Goal: Information Seeking & Learning: Learn about a topic

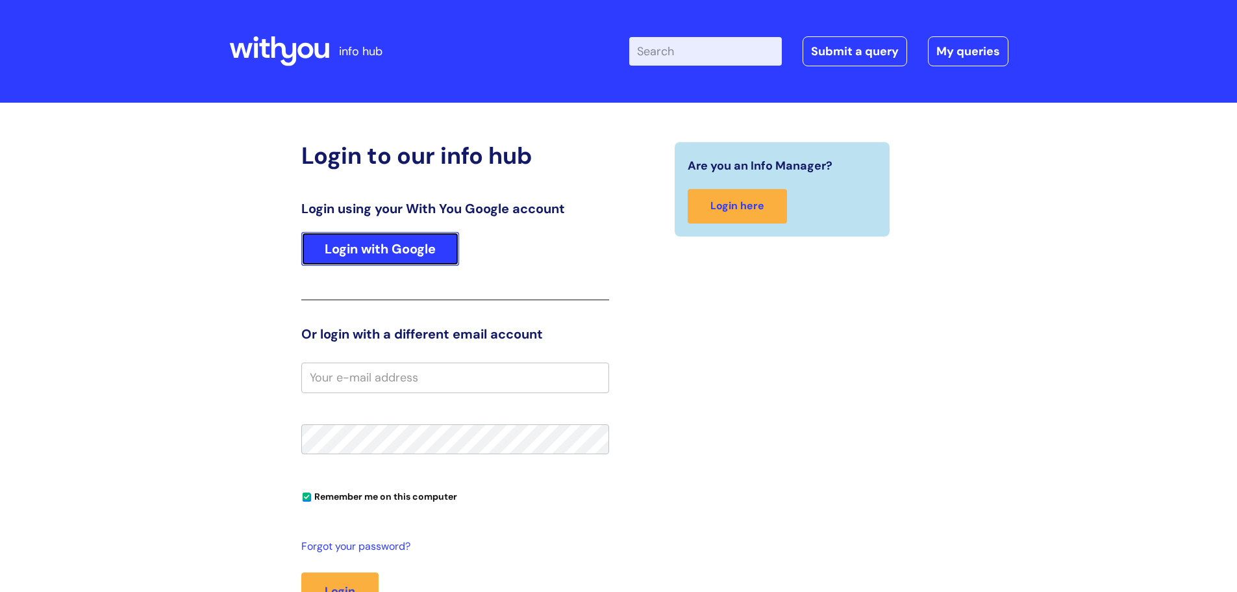
click at [409, 248] on link "Login with Google" at bounding box center [380, 249] width 158 height 34
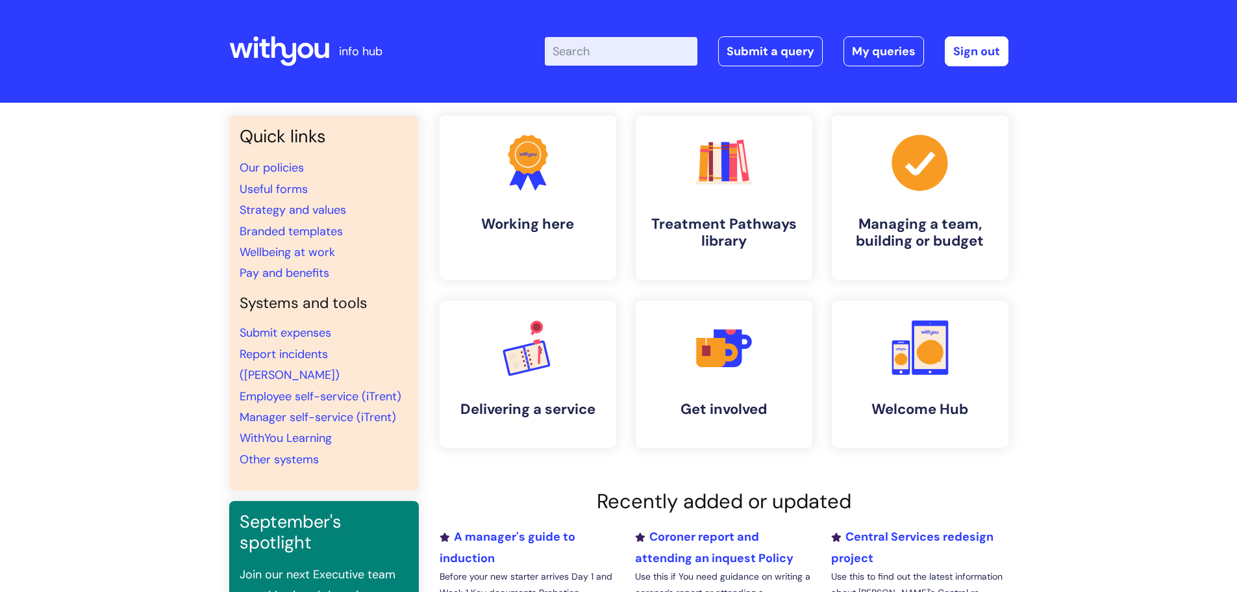
click at [615, 57] on input "Enter your search term here..." at bounding box center [621, 51] width 153 height 29
type input "pay"
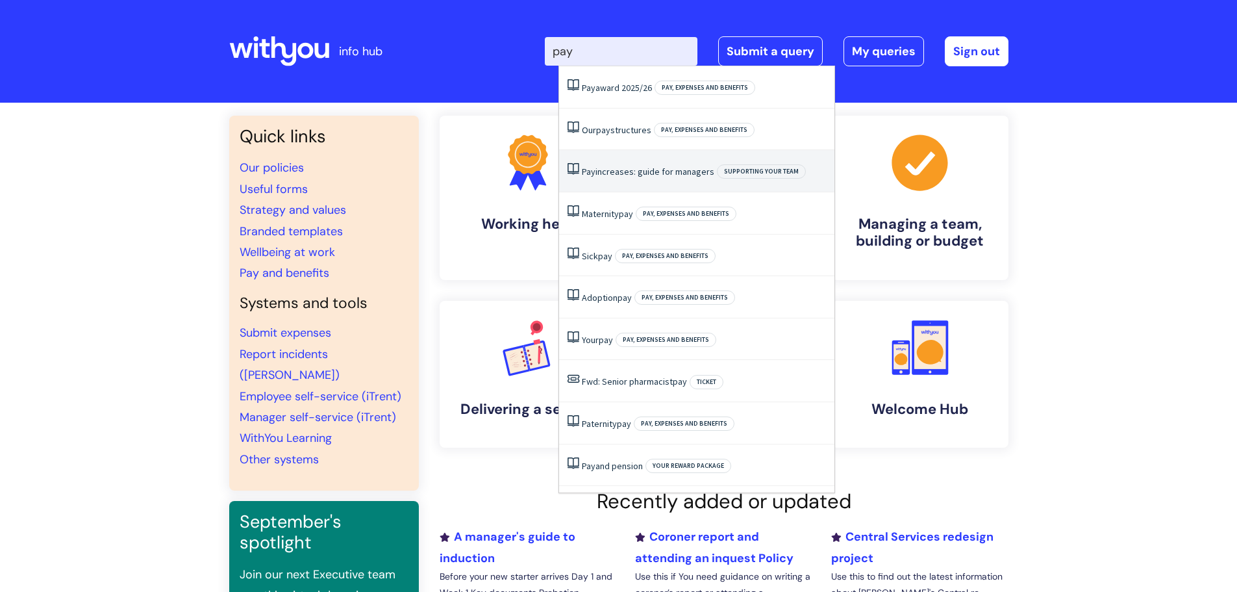
click at [644, 172] on link "Pay increases: guide for managers" at bounding box center [648, 172] width 133 height 12
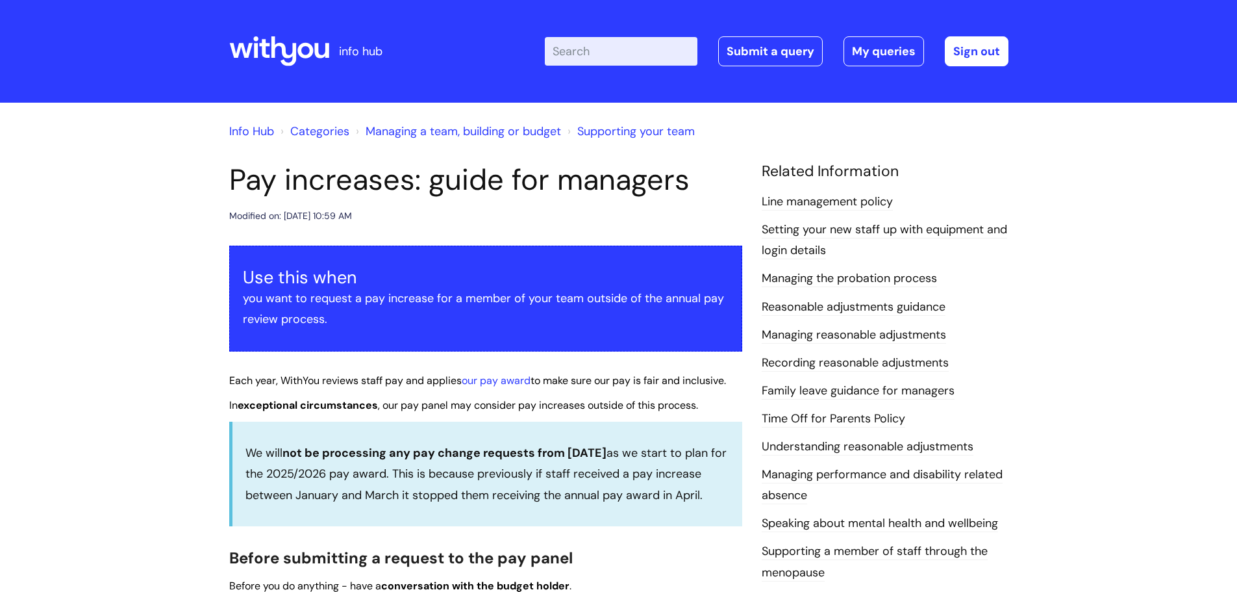
click at [254, 131] on link "Info Hub" at bounding box center [251, 131] width 45 height 16
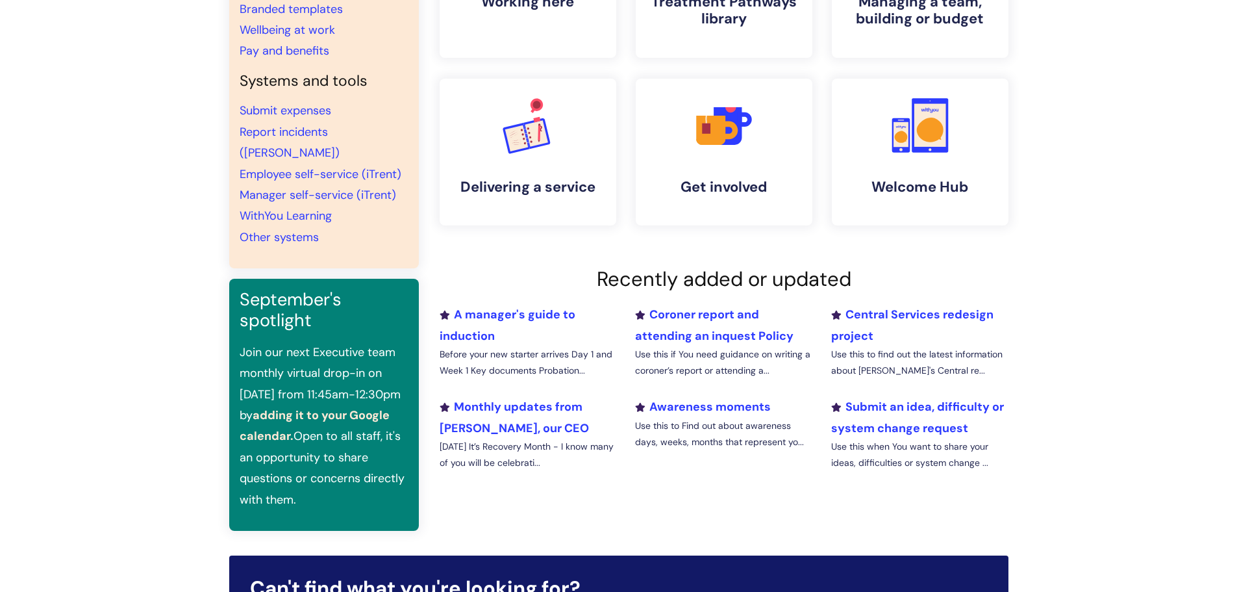
scroll to position [36, 0]
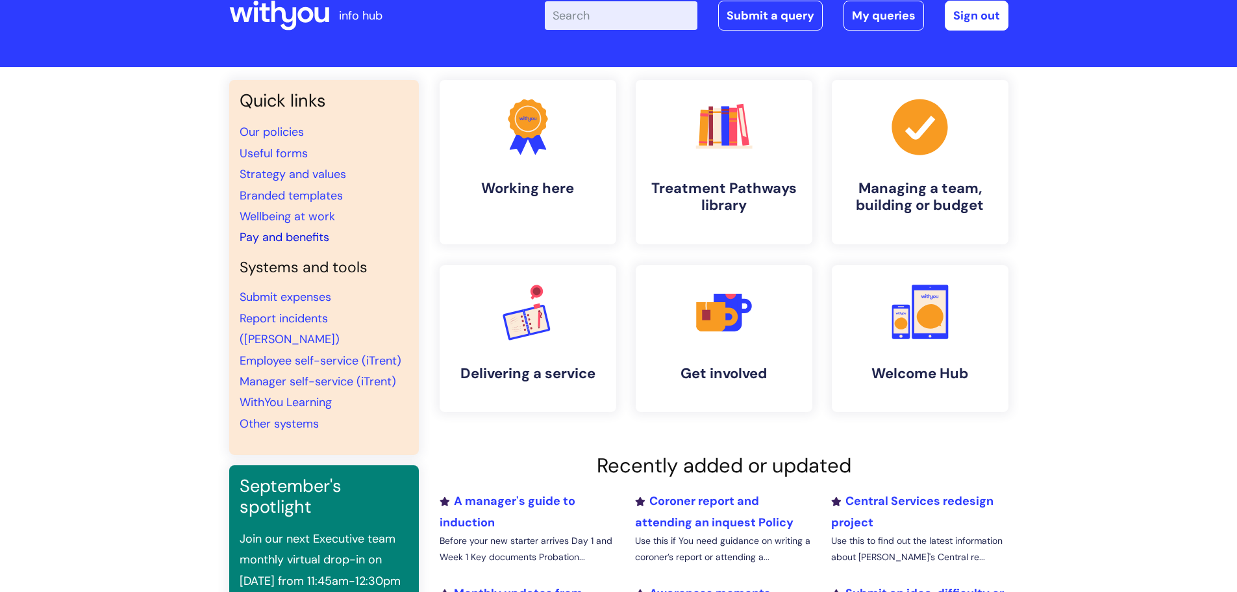
click at [276, 236] on link "Pay and benefits" at bounding box center [285, 237] width 90 height 16
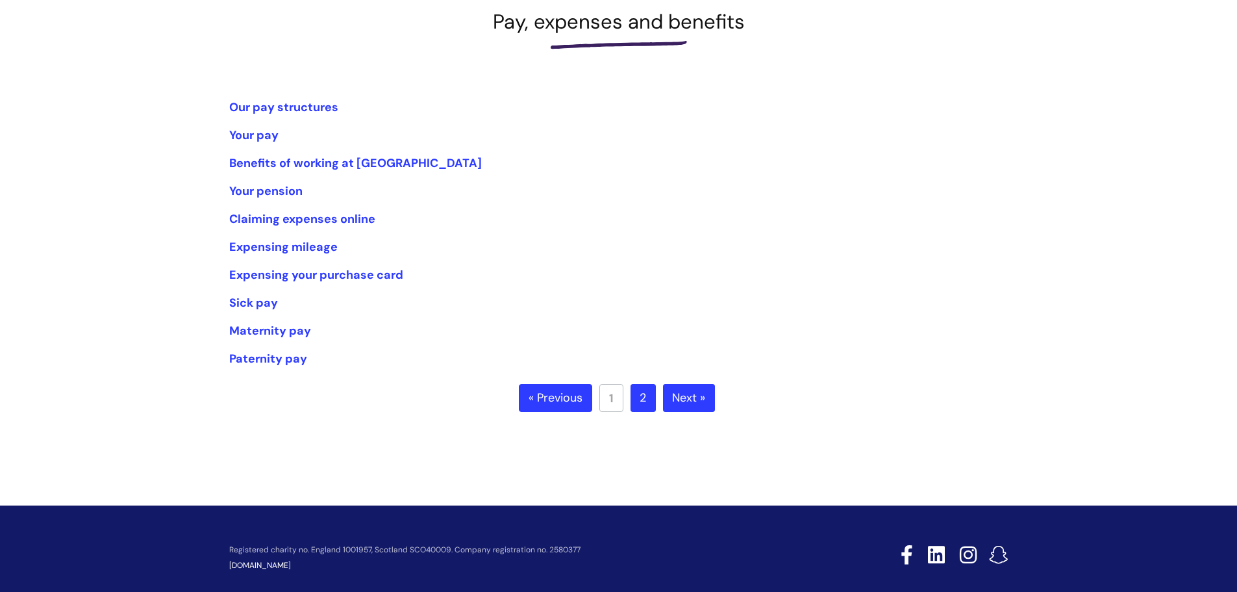
scroll to position [195, 0]
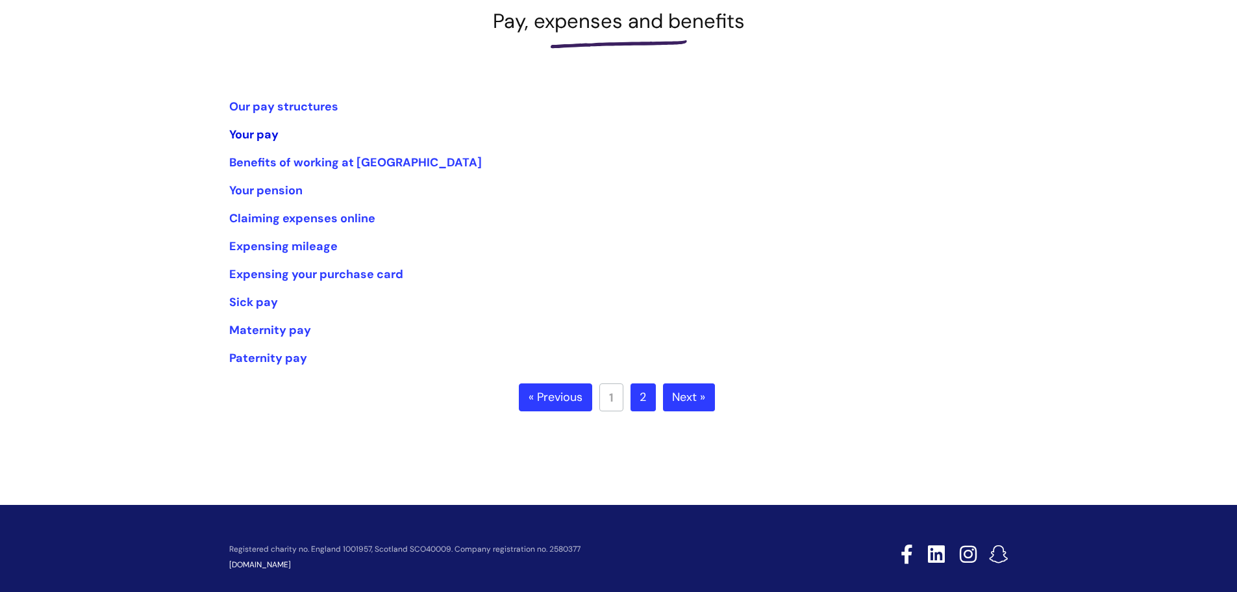
click at [257, 136] on link "Your pay" at bounding box center [253, 135] width 49 height 16
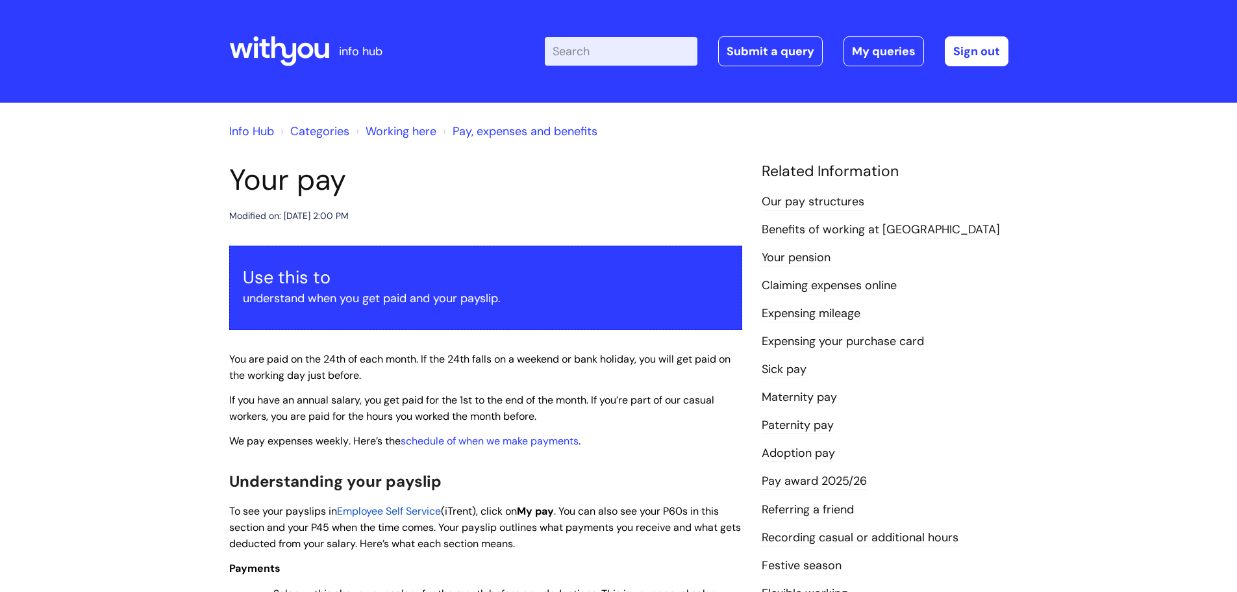
click at [845, 481] on link "Pay award 2025/26" at bounding box center [814, 481] width 105 height 17
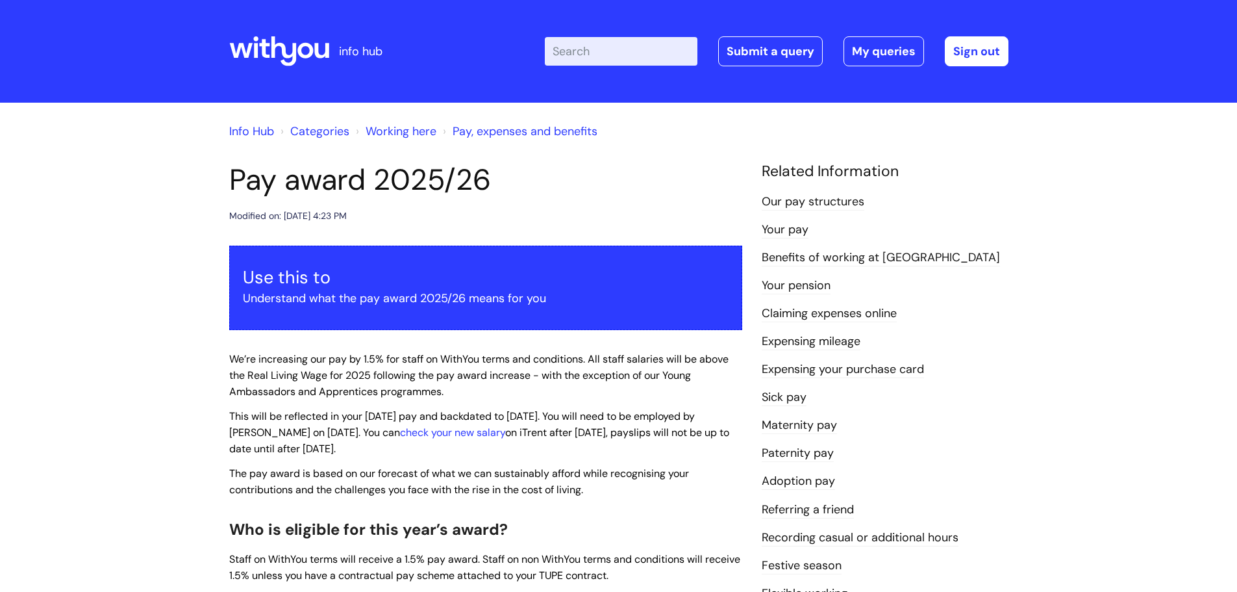
click at [407, 135] on link "Working here" at bounding box center [401, 131] width 71 height 16
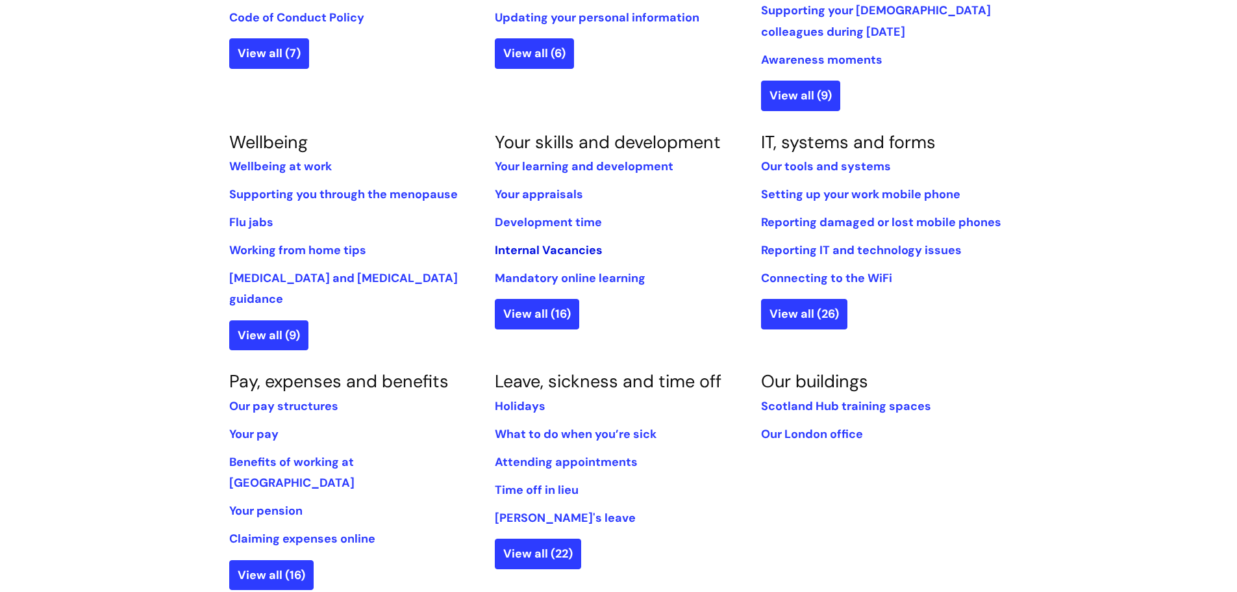
scroll to position [455, 0]
click at [268, 398] on link "Our pay structures" at bounding box center [283, 406] width 109 height 16
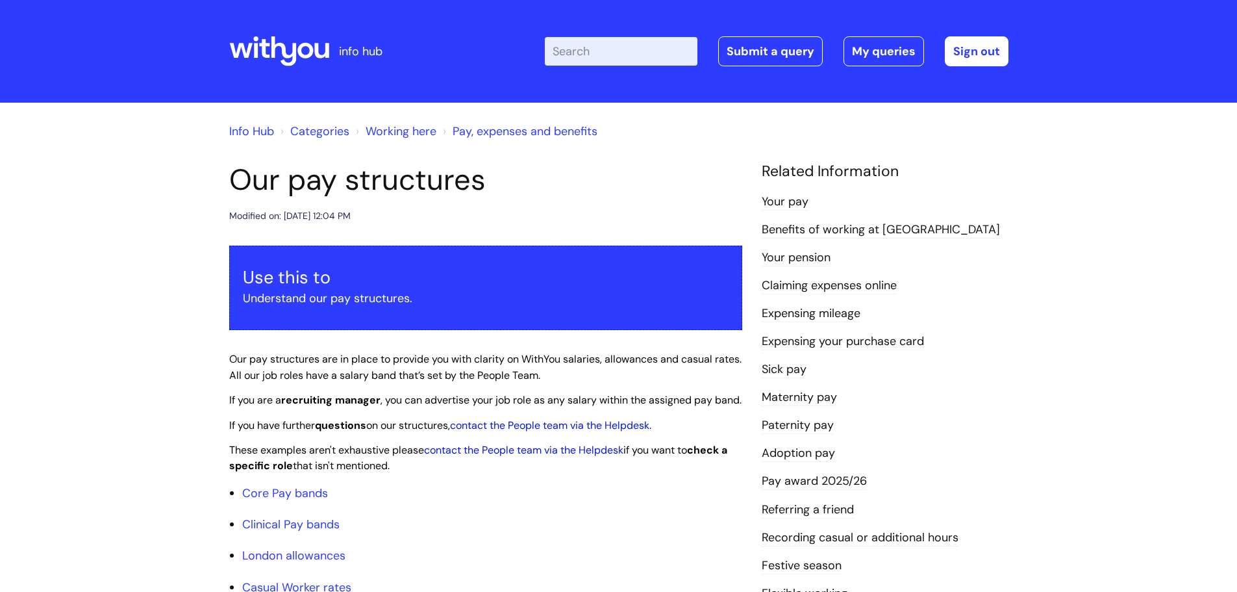
click at [595, 48] on input "Enter your search term here..." at bounding box center [621, 51] width 153 height 29
type input "phase 1"
click button "Search" at bounding box center [0, 0] width 0 height 0
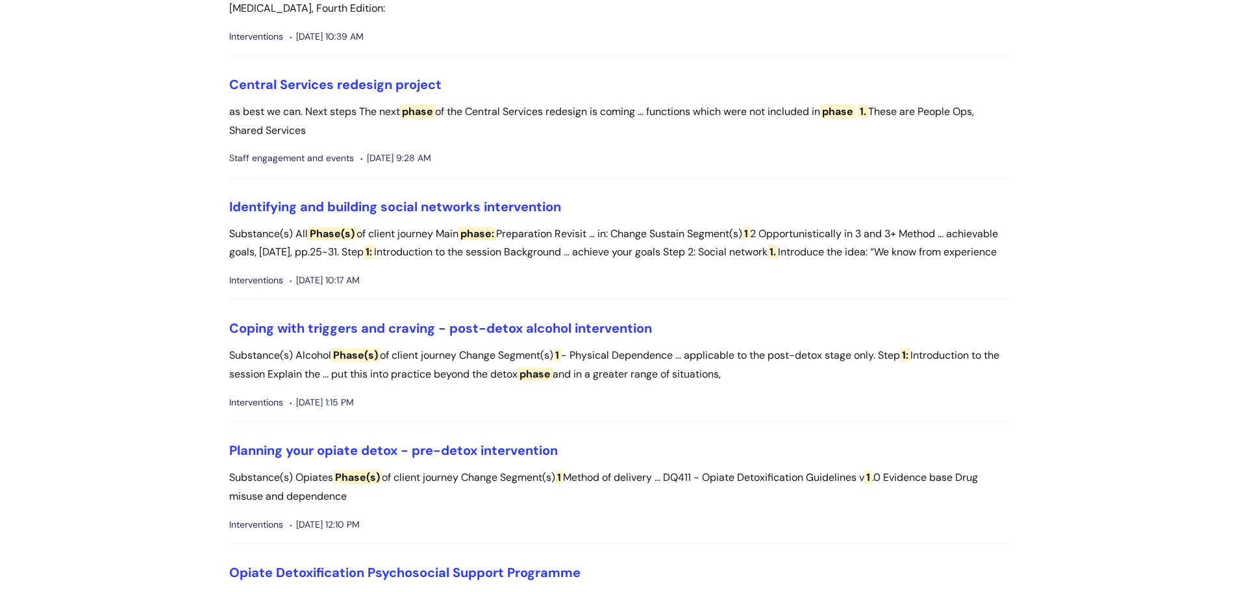
scroll to position [455, 0]
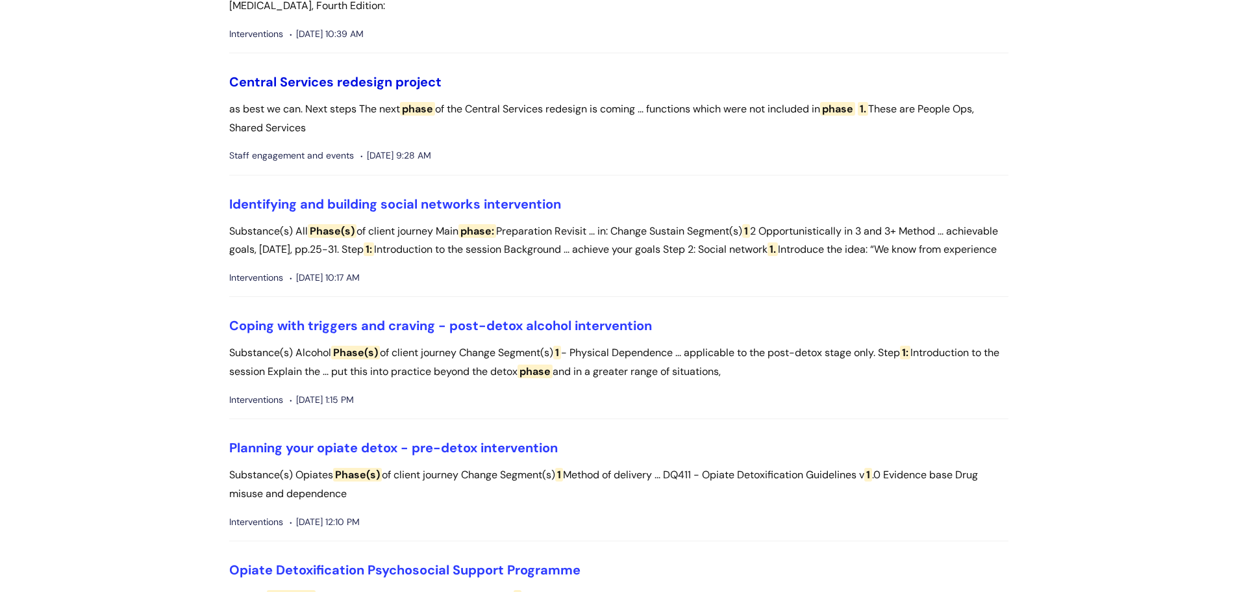
click at [369, 90] on link "Central Services redesign project" at bounding box center [335, 81] width 212 height 17
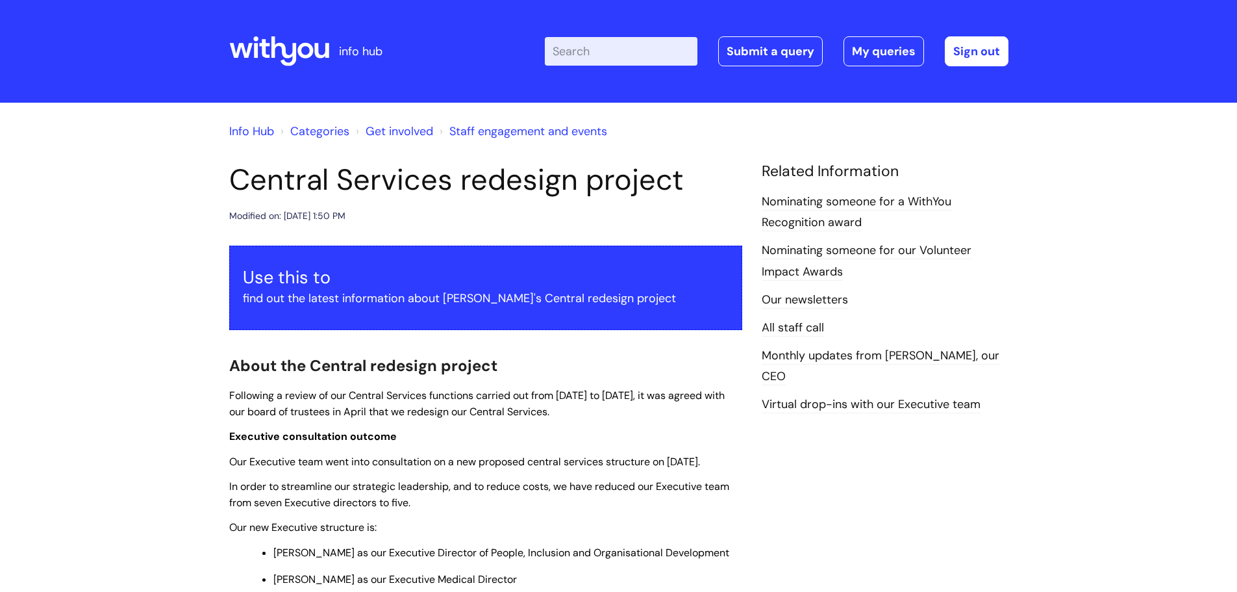
click at [424, 133] on link "Get involved" at bounding box center [400, 131] width 68 height 16
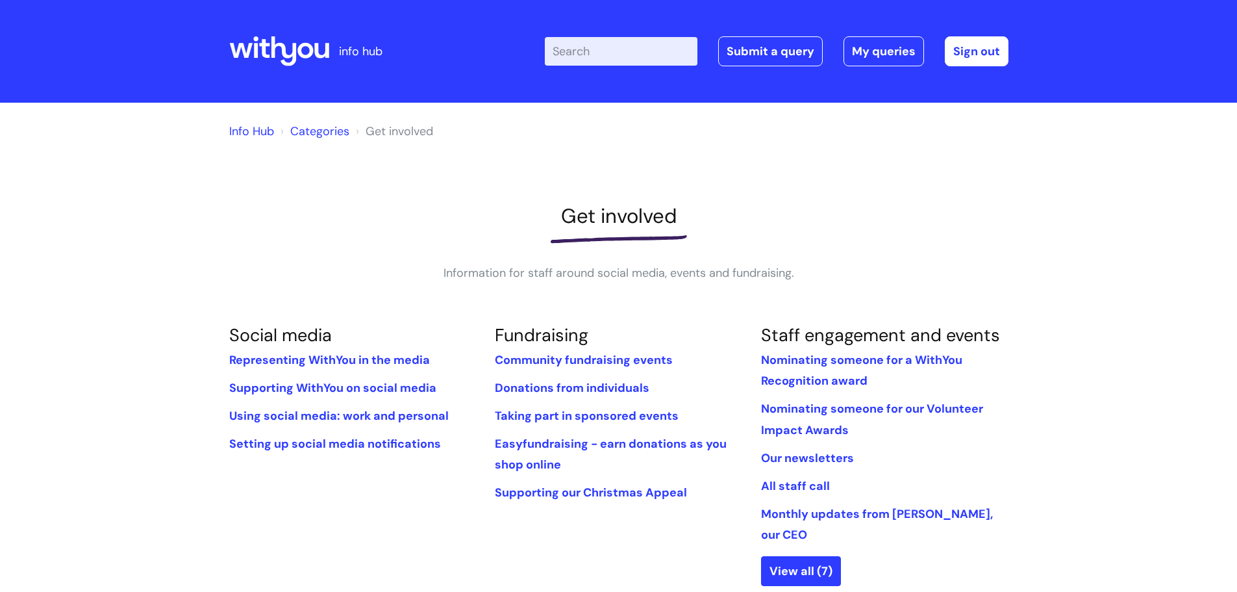
click at [295, 131] on link "Categories" at bounding box center [319, 131] width 59 height 16
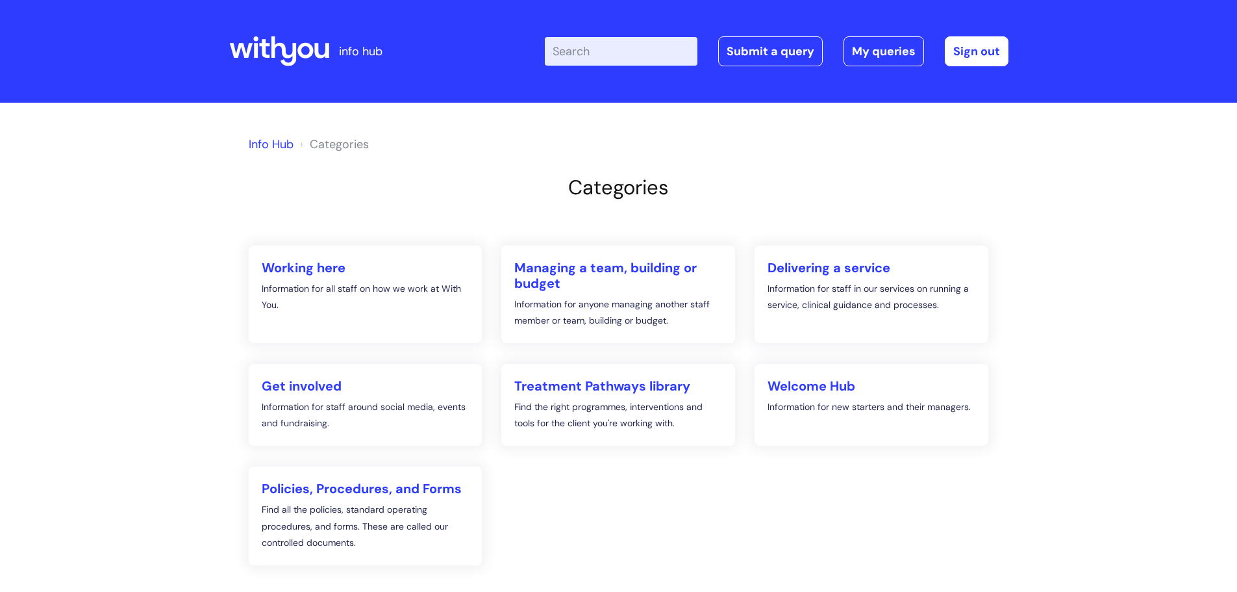
click at [579, 60] on input "Enter your search term here..." at bounding box center [621, 51] width 153 height 29
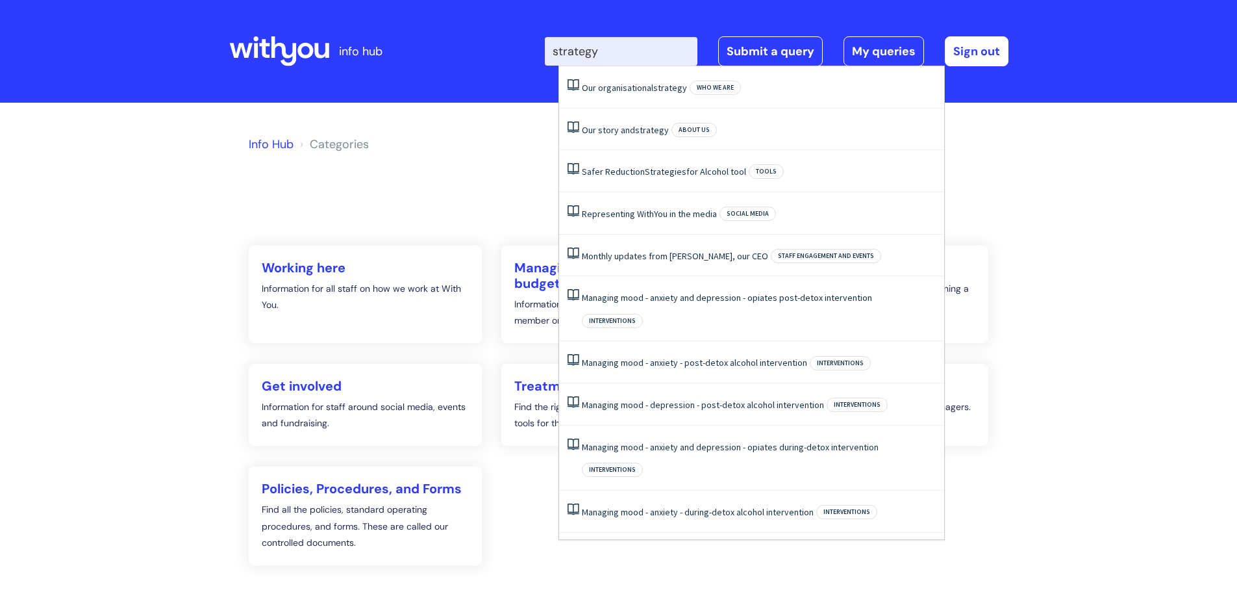
type input "strategy"
click button "Search" at bounding box center [0, 0] width 0 height 0
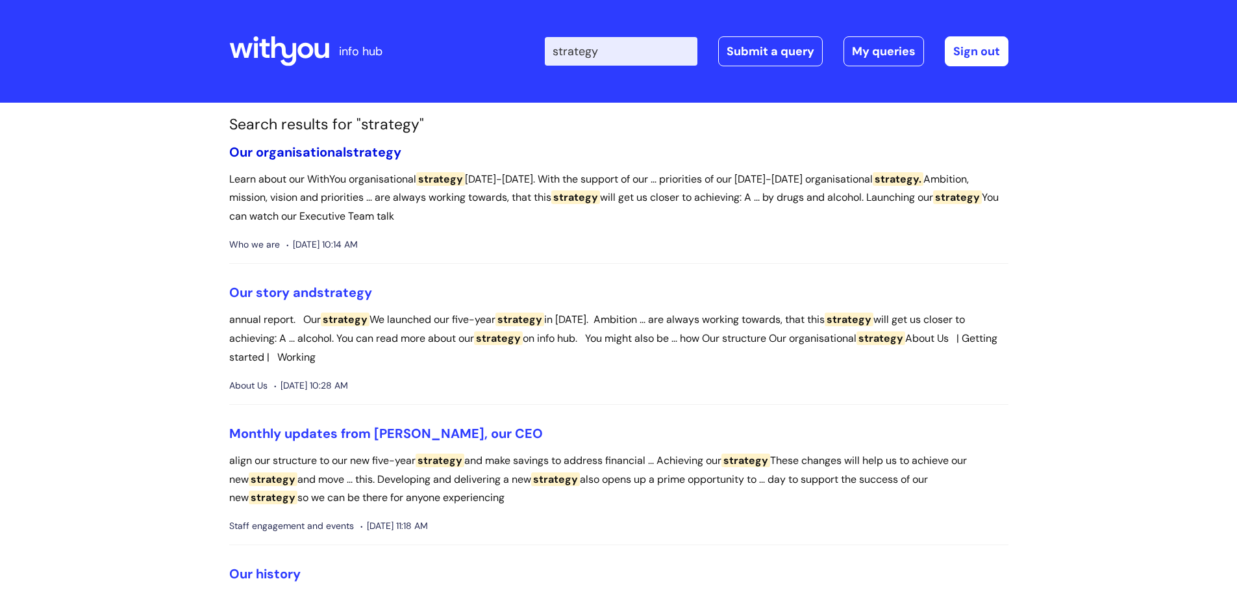
click at [358, 158] on span "strategy" at bounding box center [373, 152] width 55 height 17
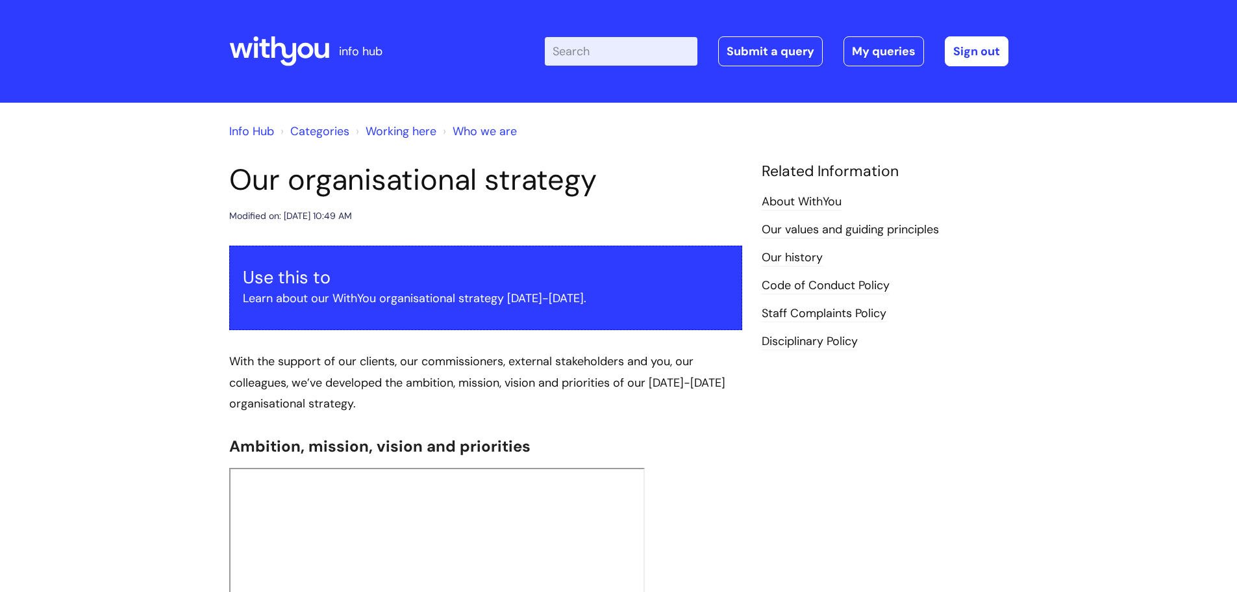
click at [250, 131] on link "Info Hub" at bounding box center [251, 131] width 45 height 16
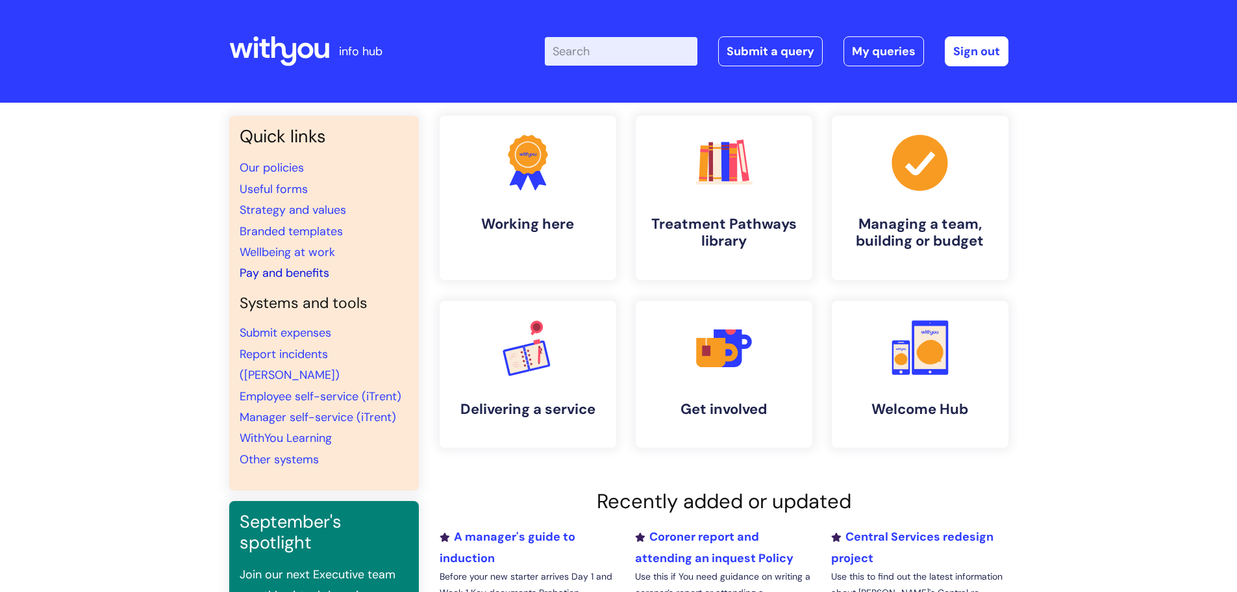
click at [272, 271] on link "Pay and benefits" at bounding box center [285, 273] width 90 height 16
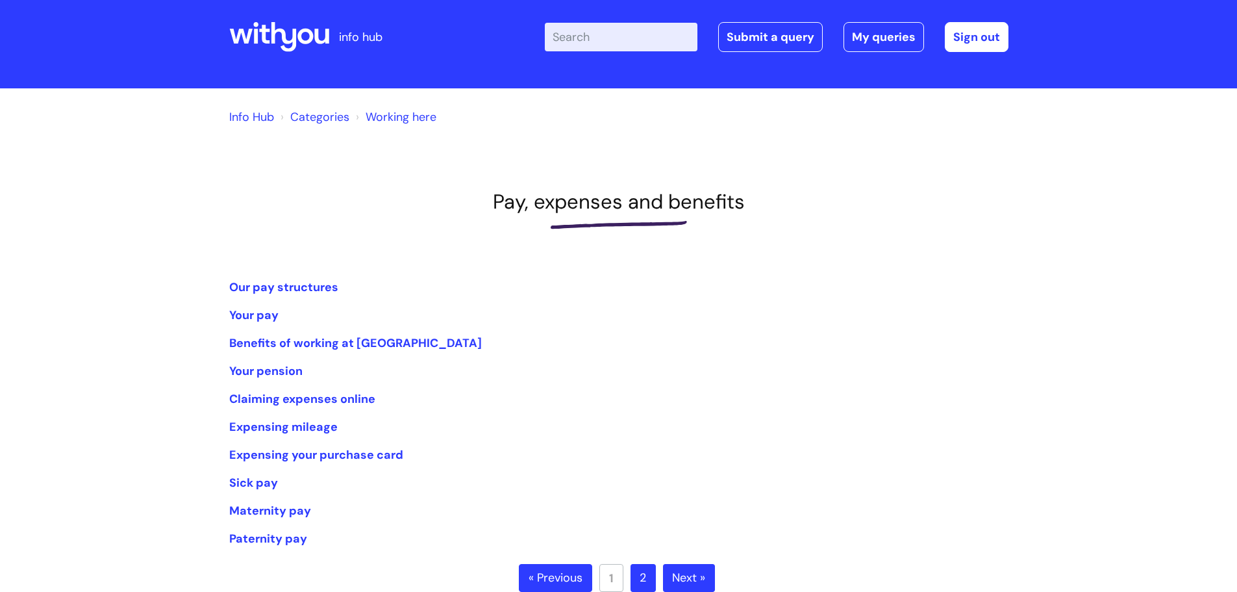
scroll to position [233, 0]
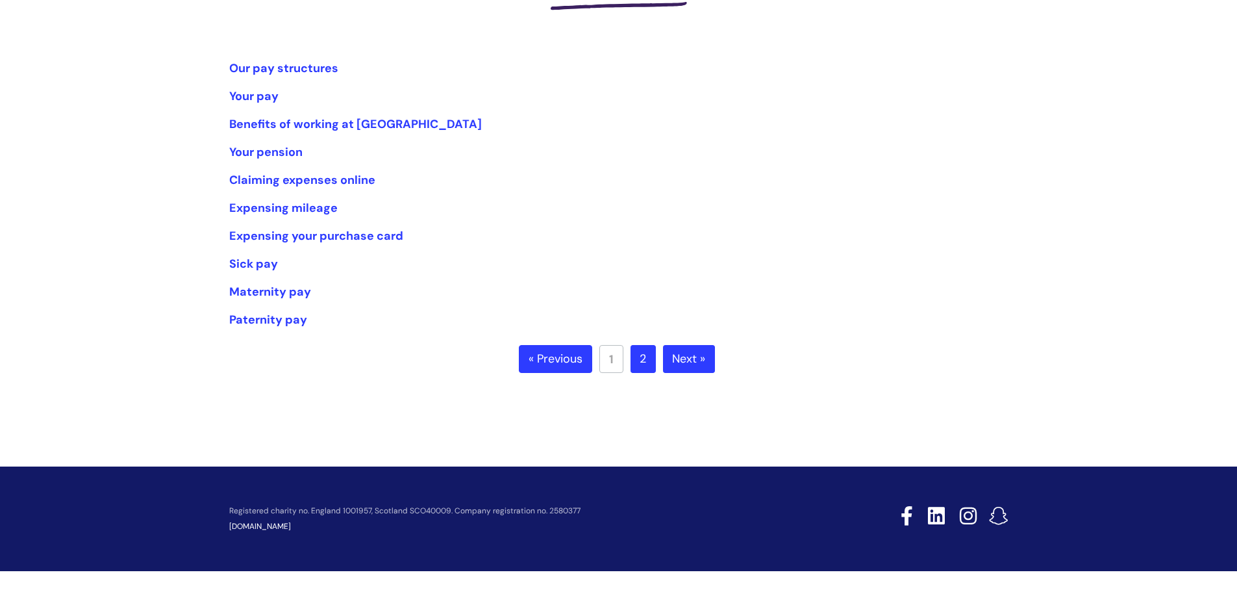
click at [642, 361] on link "2" at bounding box center [643, 359] width 25 height 29
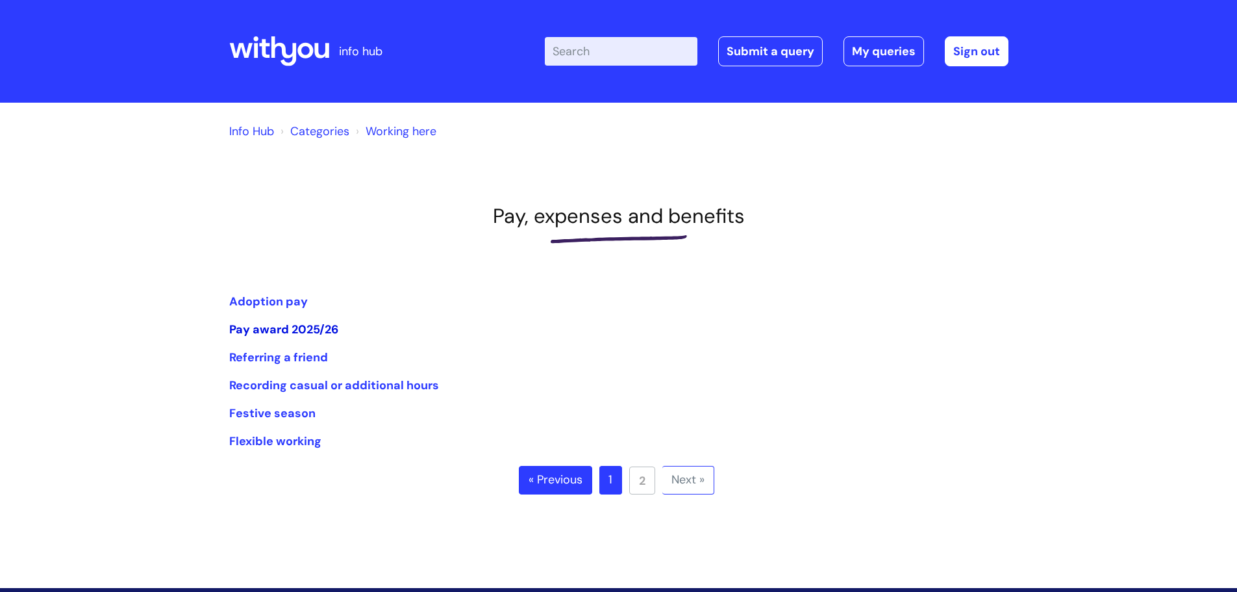
click at [266, 328] on link "Pay award 2025/26" at bounding box center [283, 330] width 109 height 16
